Goal: Task Accomplishment & Management: Complete application form

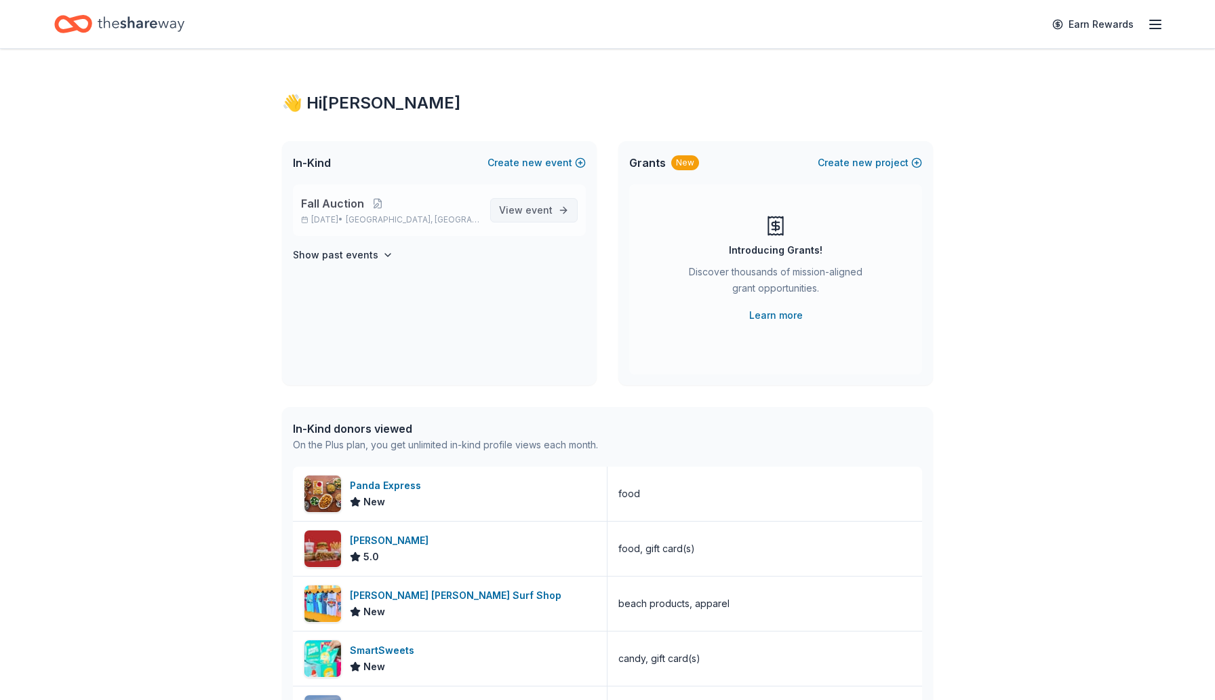
click at [525, 207] on span "View event" at bounding box center [526, 210] width 54 height 16
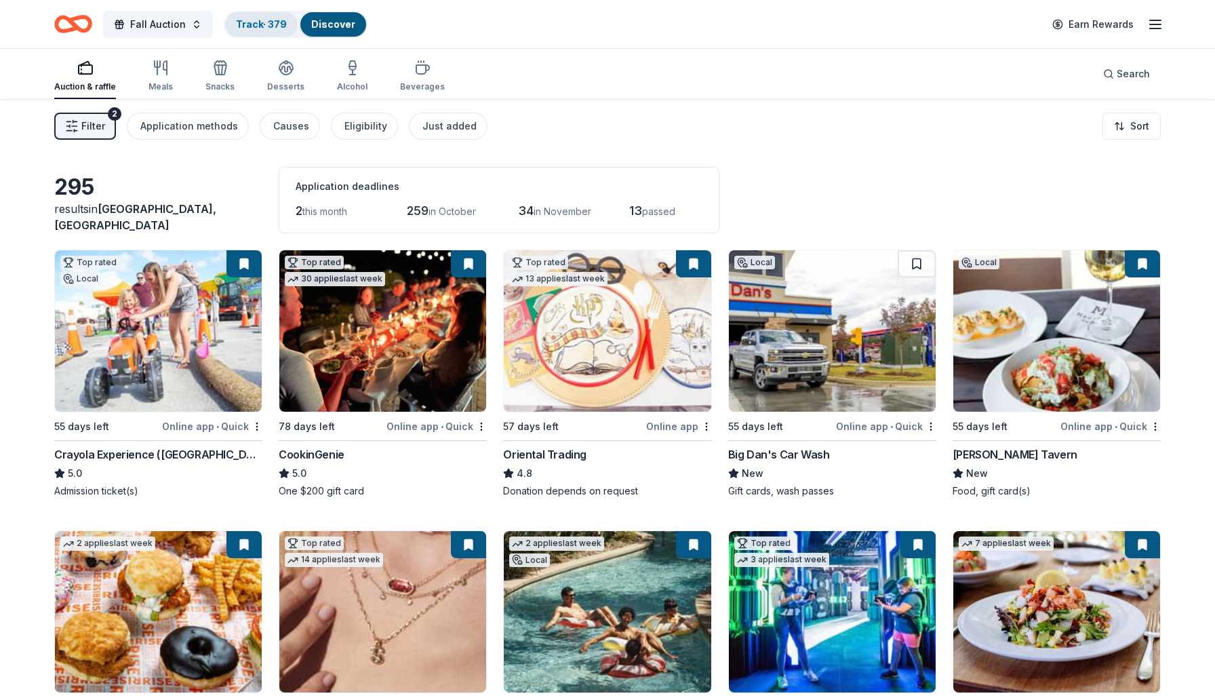
click at [262, 25] on link "Track · 379" at bounding box center [261, 24] width 51 height 12
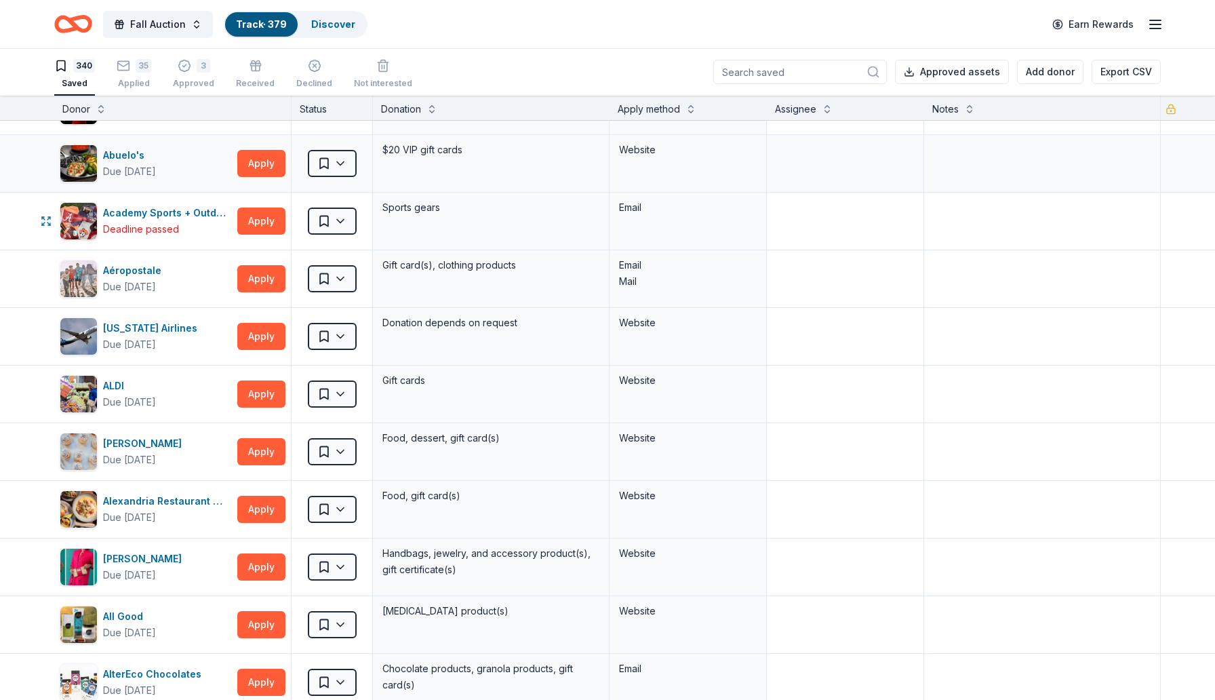
scroll to position [55, 0]
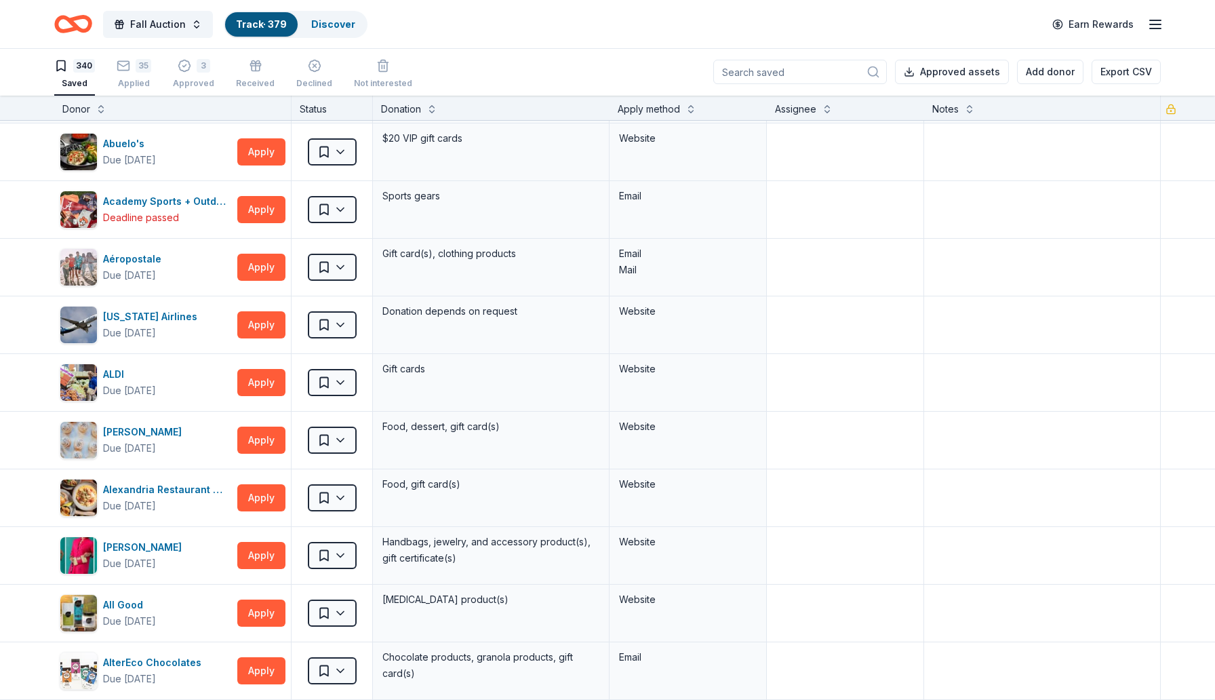
click at [649, 121] on div "Website" at bounding box center [687, 94] width 157 height 57
click at [693, 110] on button at bounding box center [690, 108] width 11 height 14
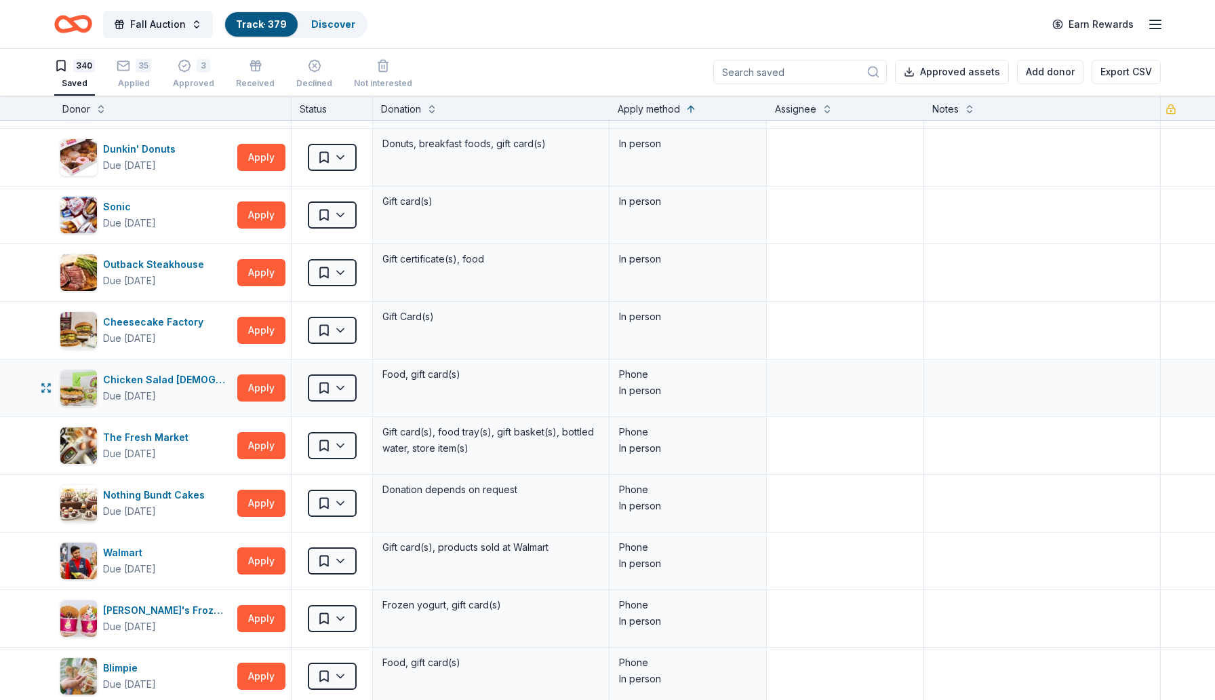
scroll to position [1507, 0]
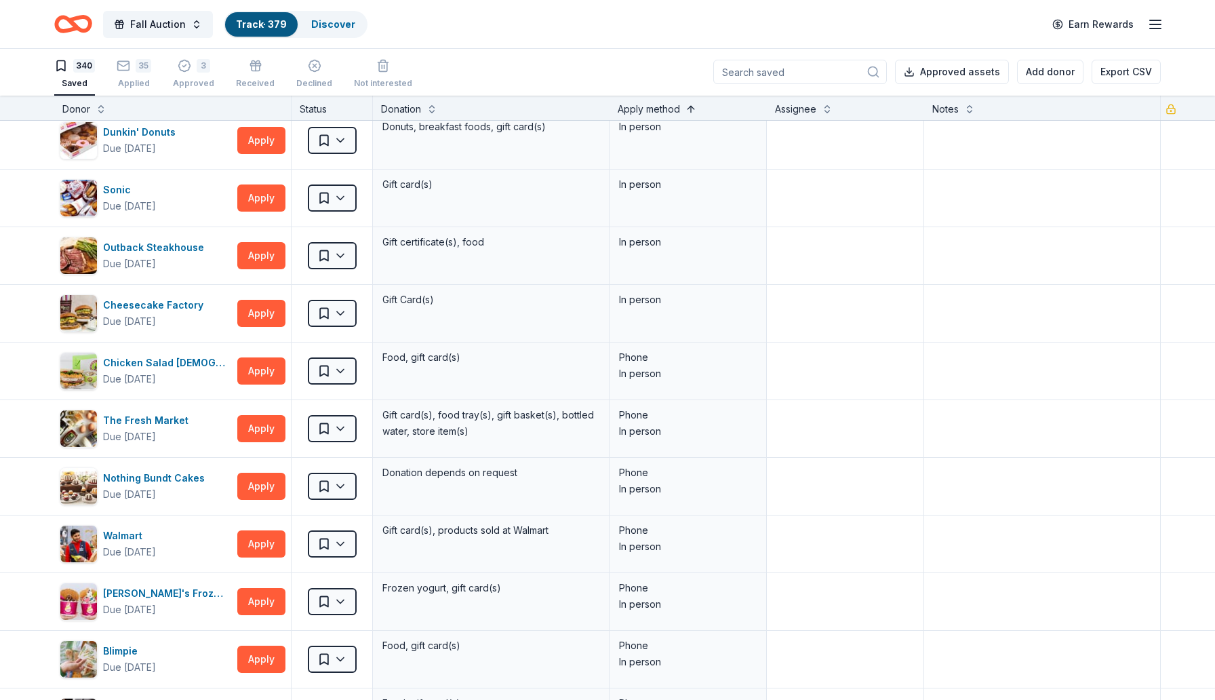
click at [693, 102] on button at bounding box center [690, 108] width 11 height 14
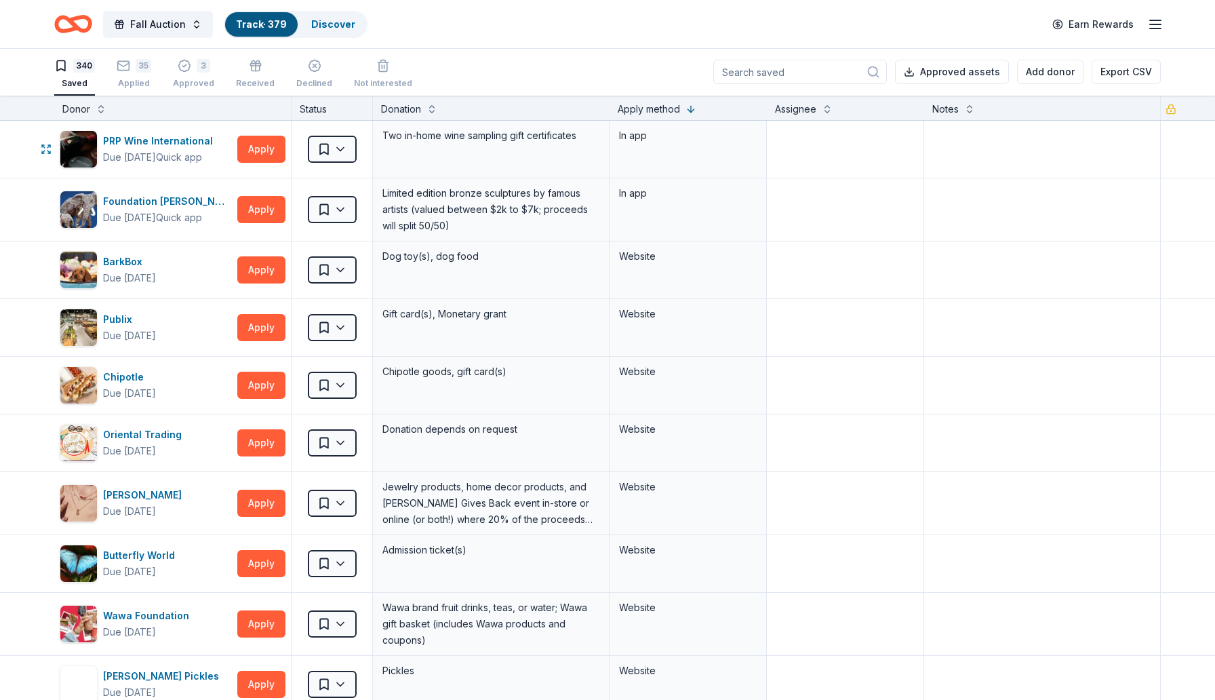
scroll to position [0, 0]
click at [253, 264] on button "Apply" at bounding box center [261, 270] width 48 height 27
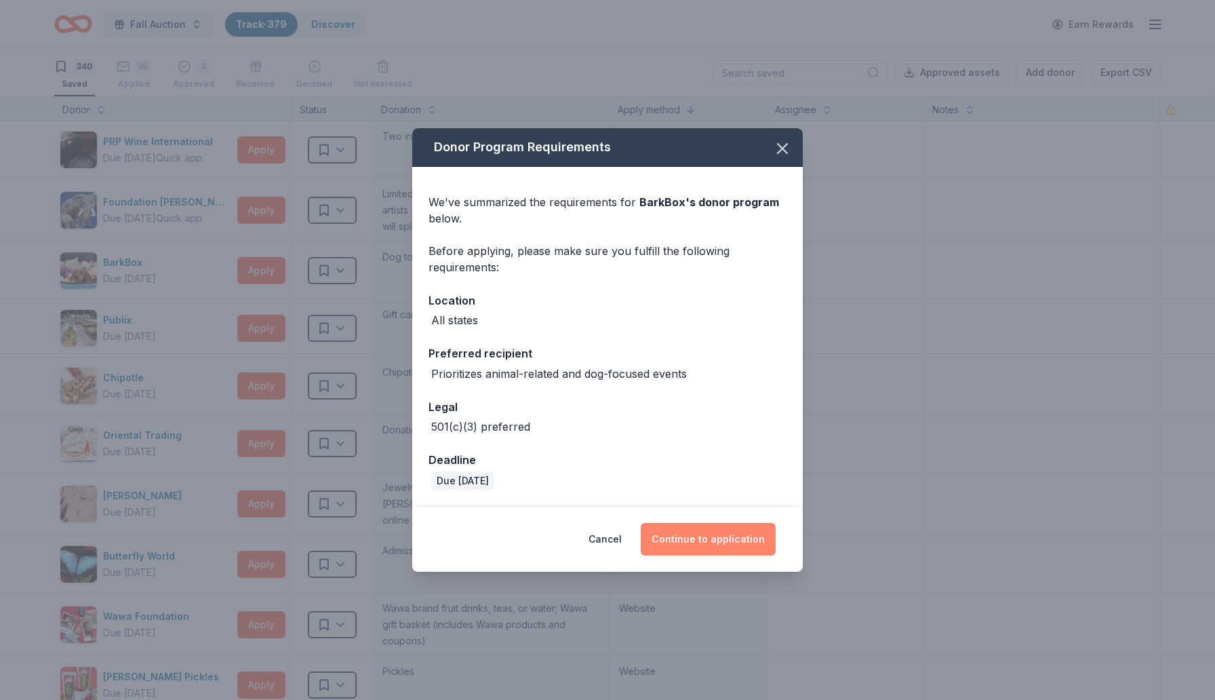
click at [685, 540] on button "Continue to application" at bounding box center [708, 539] width 135 height 33
